Goal: Task Accomplishment & Management: Manage account settings

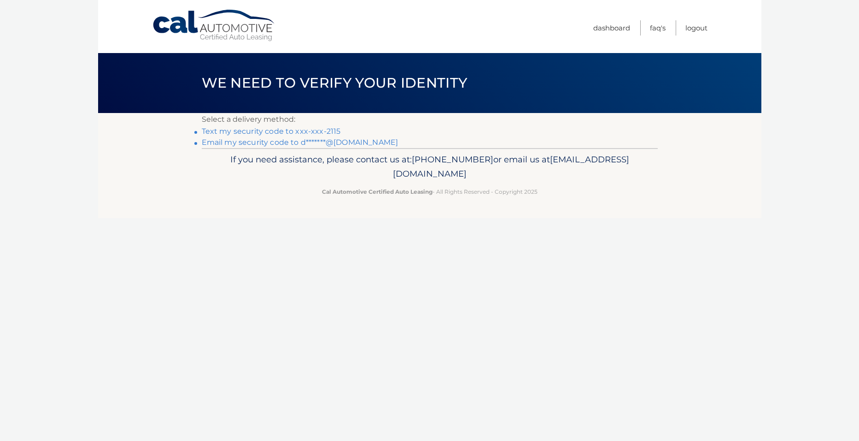
click at [292, 129] on link "Text my security code to xxx-xxx-2115" at bounding box center [271, 131] width 139 height 9
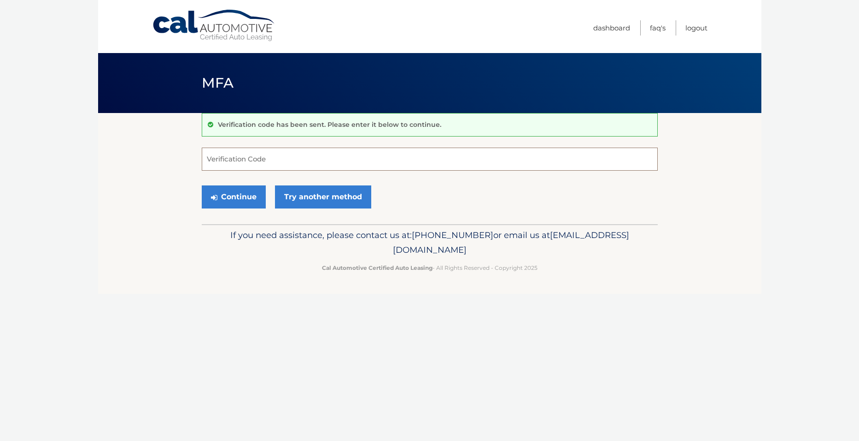
click at [236, 161] on input "Verification Code" at bounding box center [430, 158] width 456 height 23
type input "720535"
click at [235, 197] on button "Continue" at bounding box center [234, 196] width 64 height 23
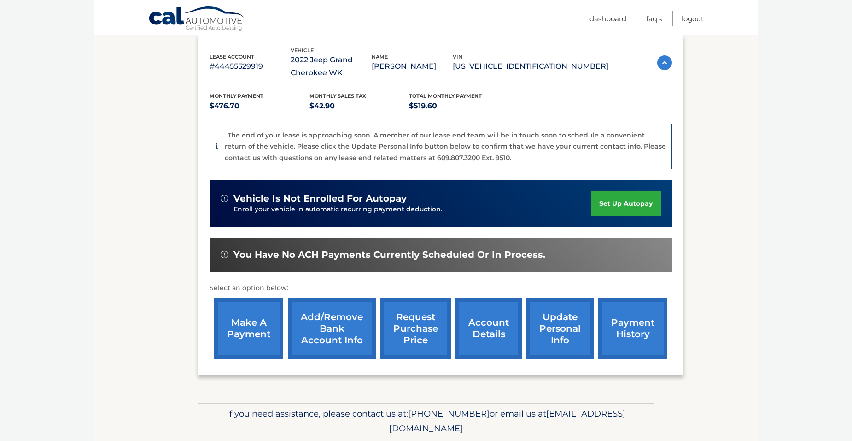
scroll to position [188, 0]
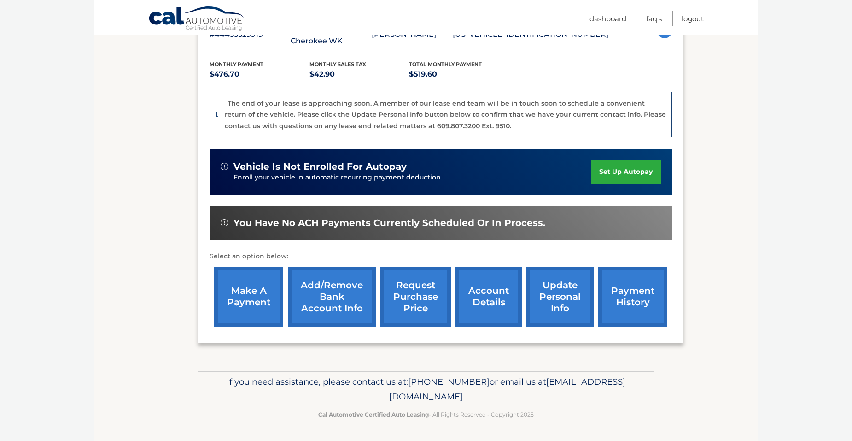
click at [493, 290] on link "account details" at bounding box center [489, 296] width 66 height 60
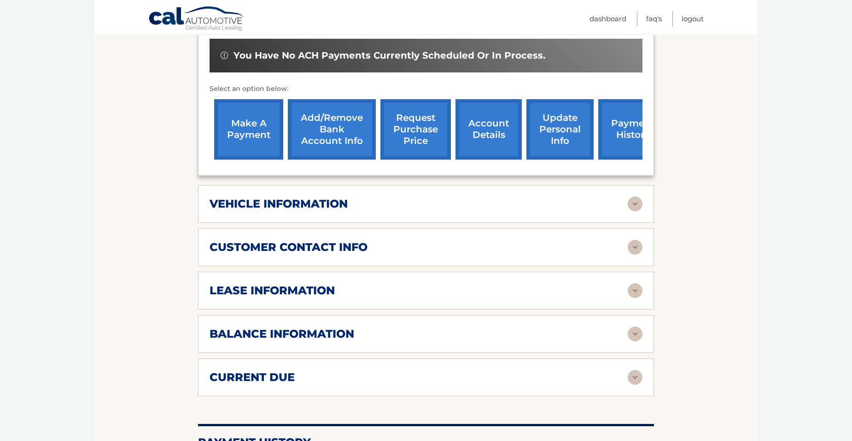
scroll to position [323, 0]
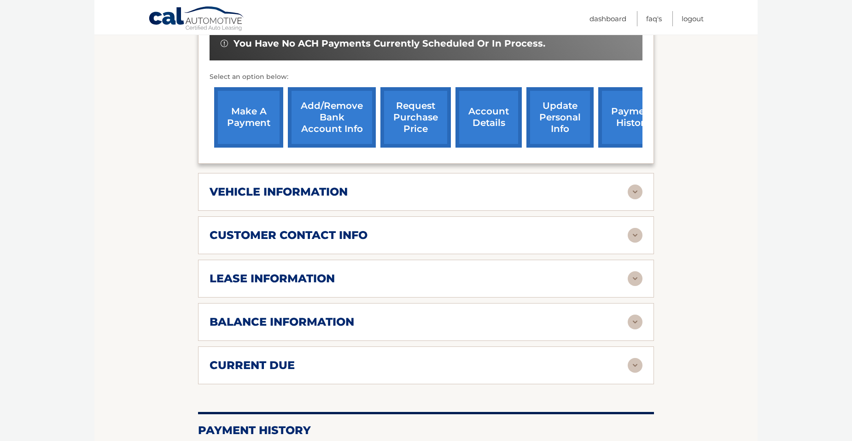
click at [635, 277] on img at bounding box center [635, 278] width 15 height 15
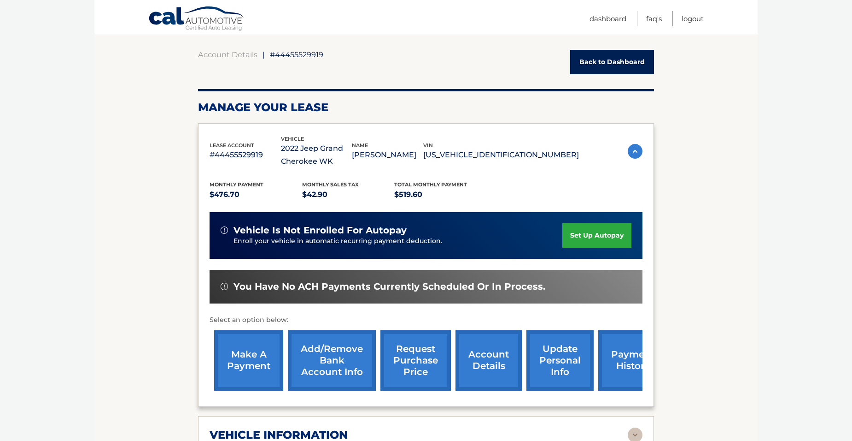
scroll to position [92, 0]
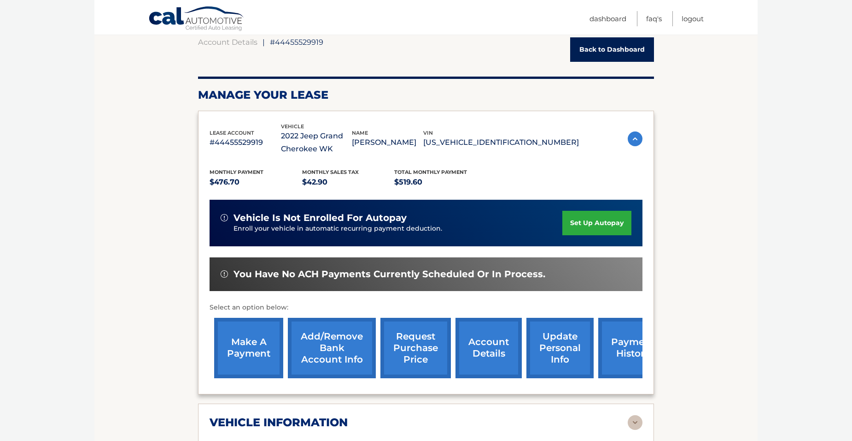
drag, startPoint x: 608, startPoint y: 304, endPoint x: 566, endPoint y: 306, distance: 42.0
click at [566, 306] on p "Select an option below:" at bounding box center [426, 307] width 433 height 11
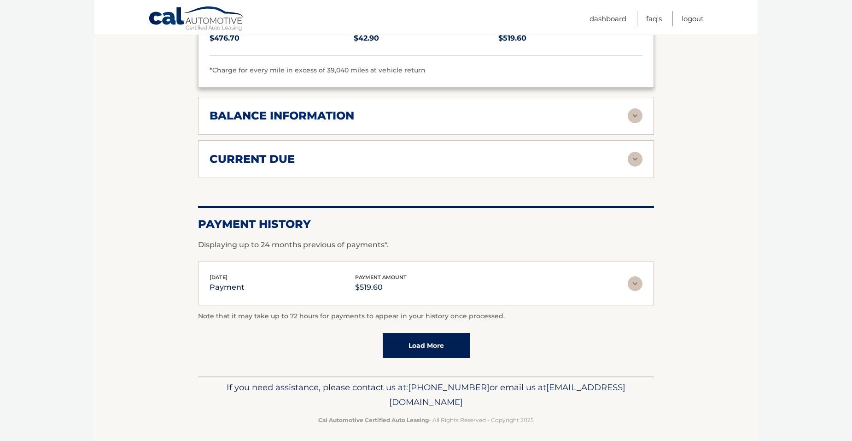
scroll to position [706, 0]
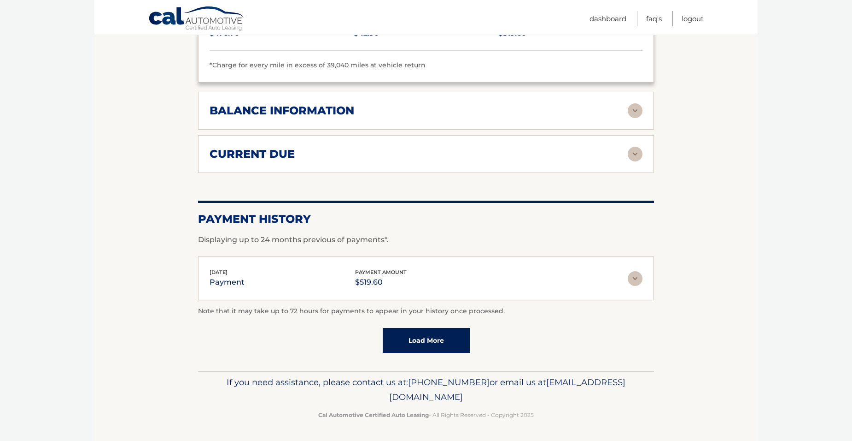
click at [424, 336] on link "Load More" at bounding box center [426, 340] width 87 height 25
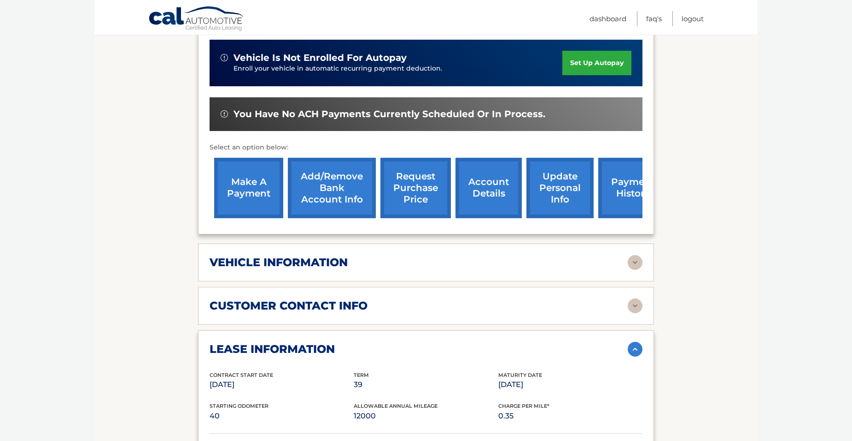
scroll to position [246, 0]
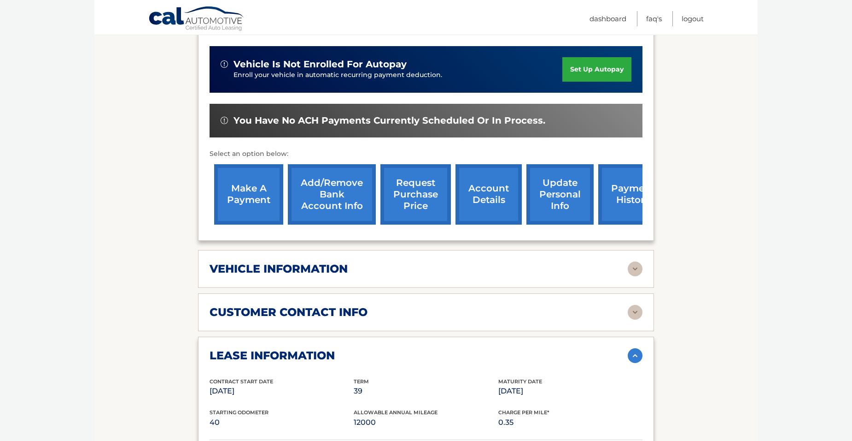
click at [636, 266] on img at bounding box center [635, 268] width 15 height 15
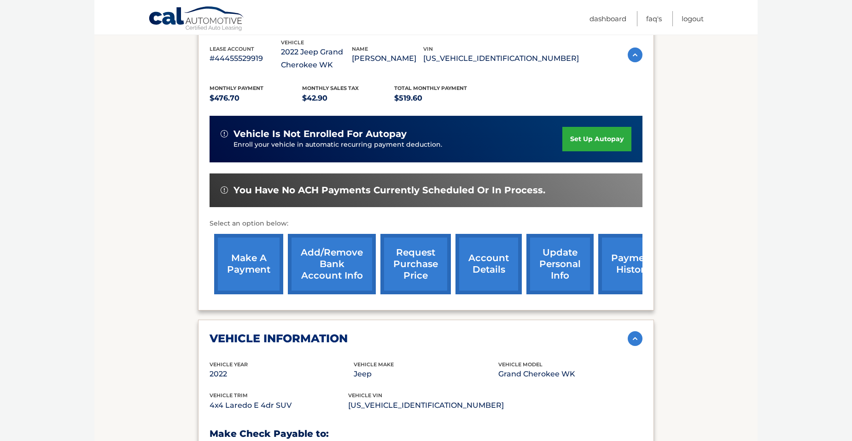
scroll to position [184, 0]
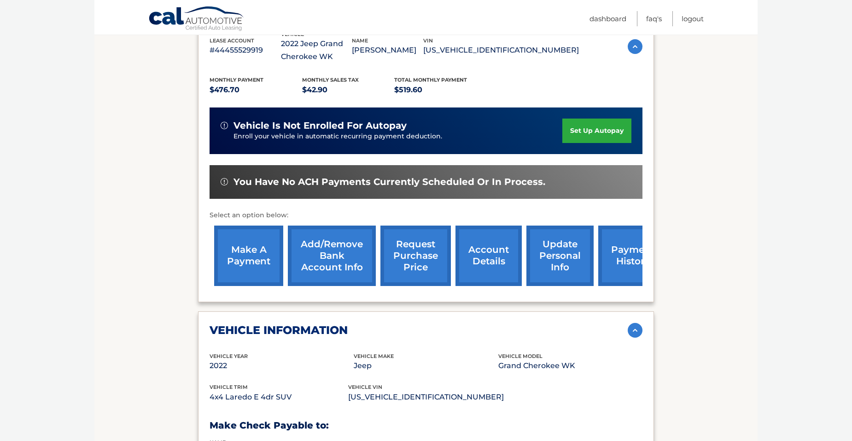
click at [489, 263] on link "account details" at bounding box center [489, 255] width 66 height 60
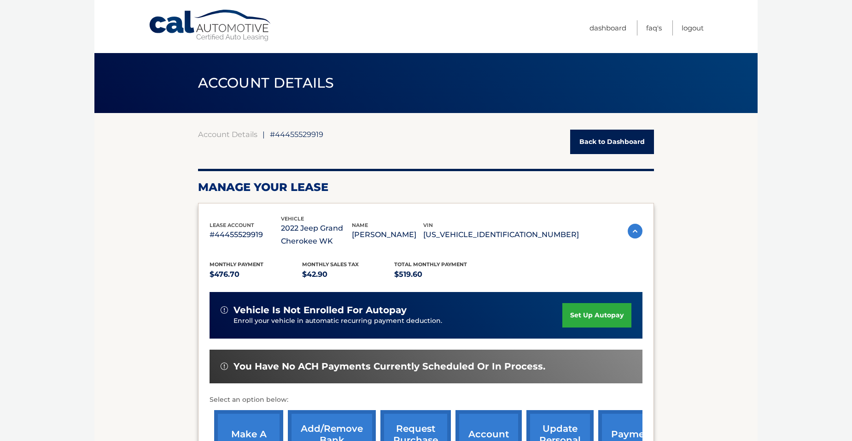
click at [595, 140] on link "Back to Dashboard" at bounding box center [612, 141] width 84 height 24
